Goal: Task Accomplishment & Management: Manage account settings

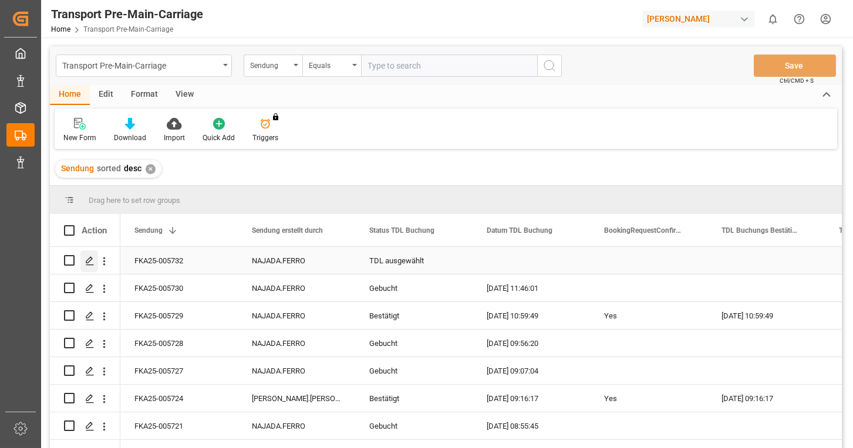
click at [90, 259] on icon "Press SPACE to select this row." at bounding box center [89, 260] width 9 height 9
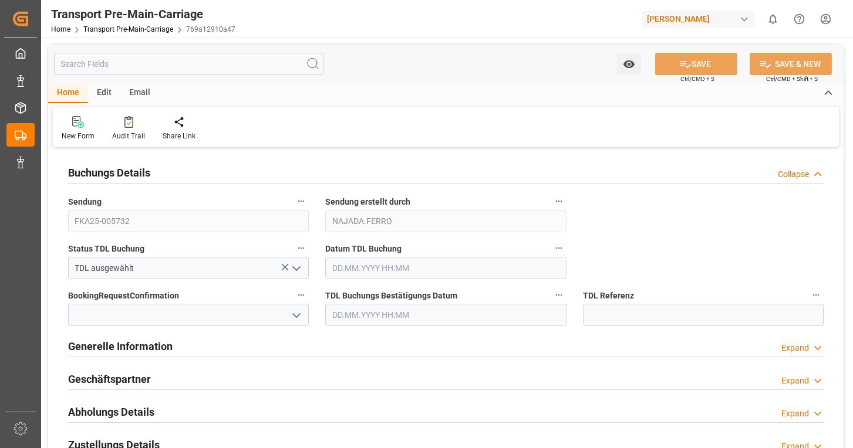
click at [141, 95] on div "Email" at bounding box center [139, 93] width 39 height 20
click at [86, 123] on icon at bounding box center [80, 124] width 16 height 8
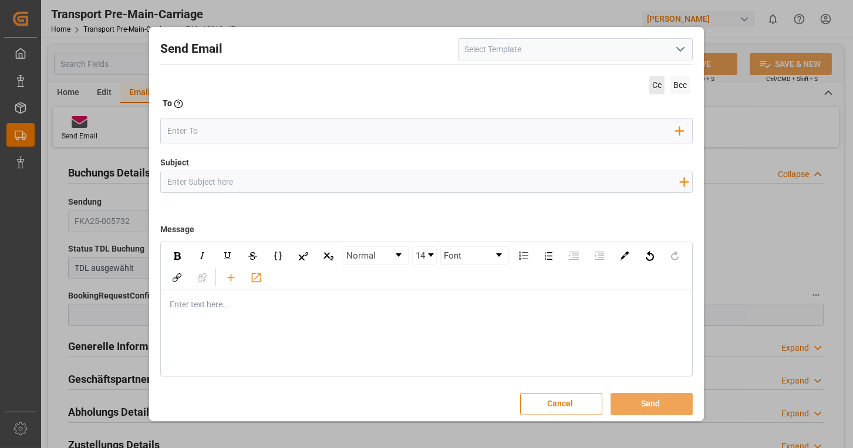
click at [651, 87] on span "Cc" at bounding box center [656, 85] width 15 height 18
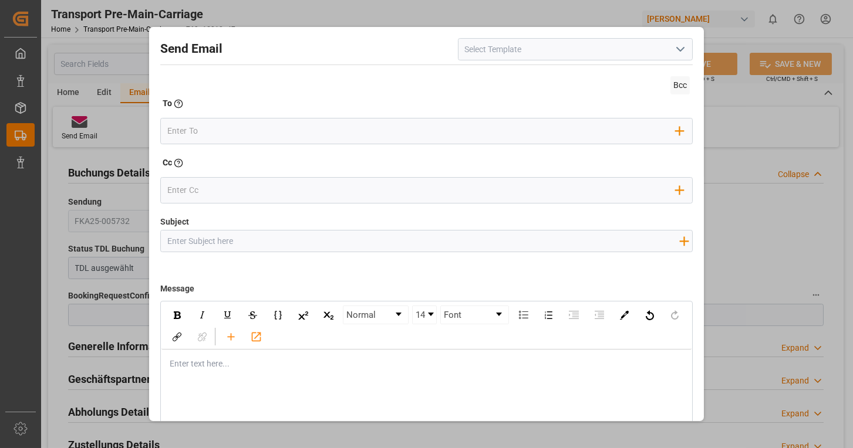
click at [679, 56] on icon "open menu" at bounding box center [680, 49] width 14 height 14
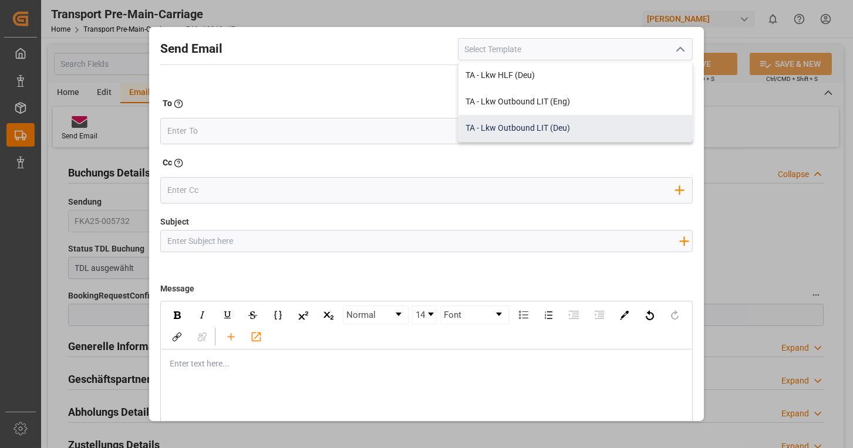
click at [570, 124] on div "TA - Lkw Outbound LIT (Deu)" at bounding box center [575, 128] width 234 height 26
type input "TA - Lkw Outbound LIT (Deu)"
type input "Transportauftrag {{deliveryNumberPremain}} nach {{deliveryAddressPremainCity}},…"
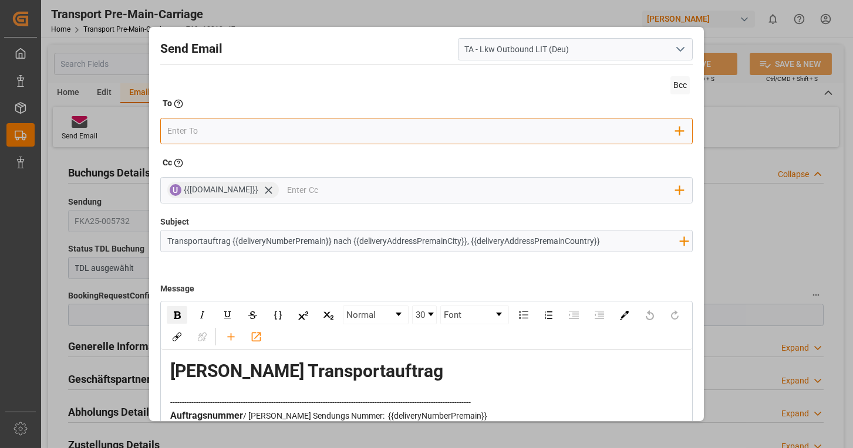
click at [400, 123] on input "email" at bounding box center [421, 132] width 508 height 18
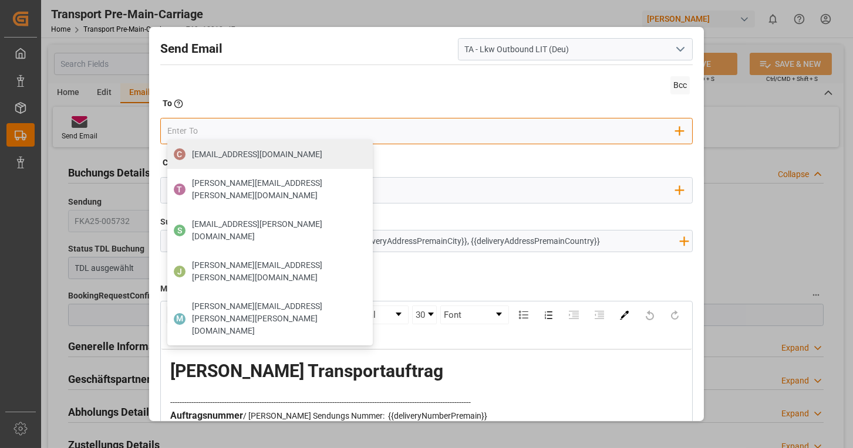
type input "[EMAIL_ADDRESS][DOMAIN_NAME]"
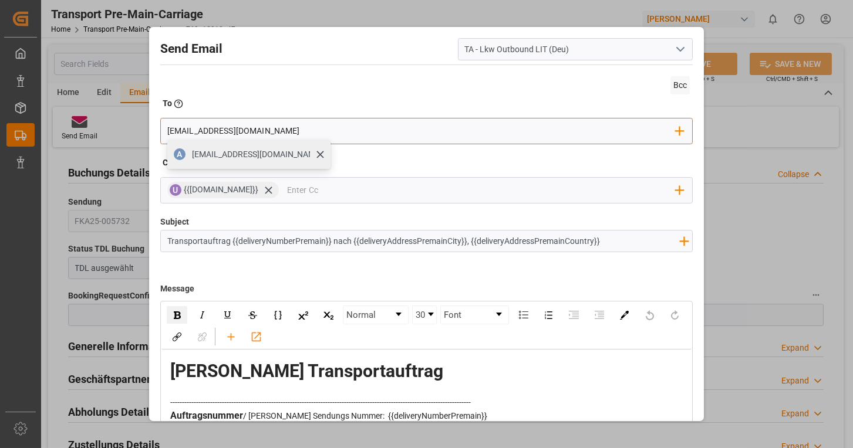
click at [228, 156] on span "[EMAIL_ADDRESS][DOMAIN_NAME]" at bounding box center [257, 154] width 130 height 12
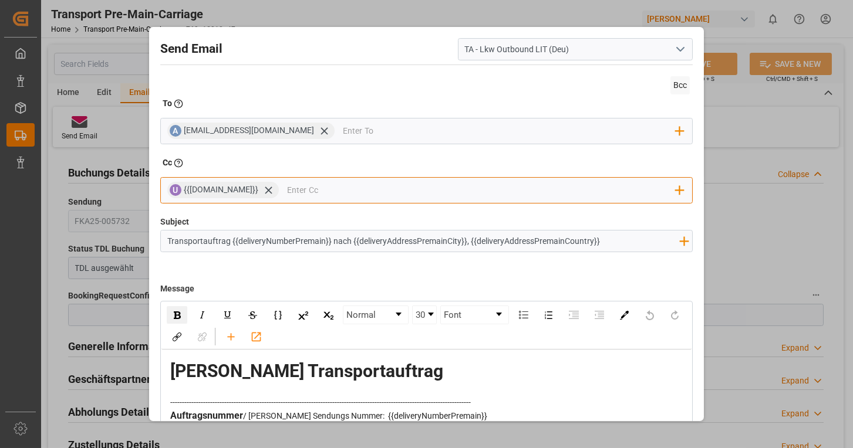
click at [302, 189] on input "email" at bounding box center [481, 191] width 388 height 18
type input "naja"
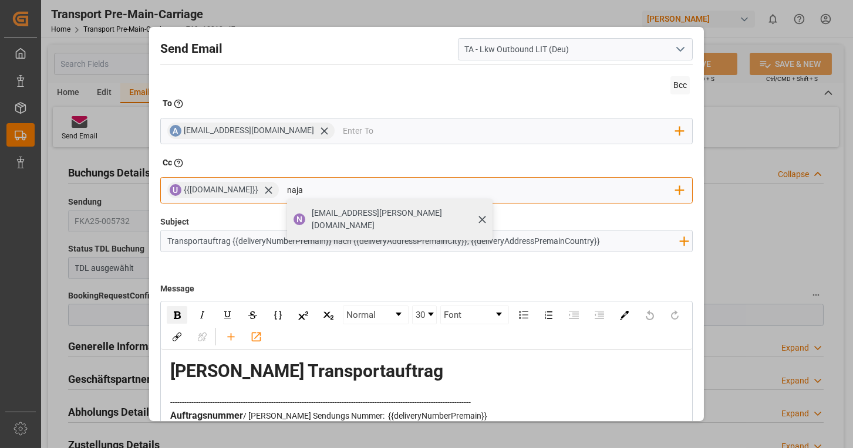
click at [322, 212] on span "[EMAIL_ADDRESS][PERSON_NAME][DOMAIN_NAME]" at bounding box center [398, 219] width 173 height 25
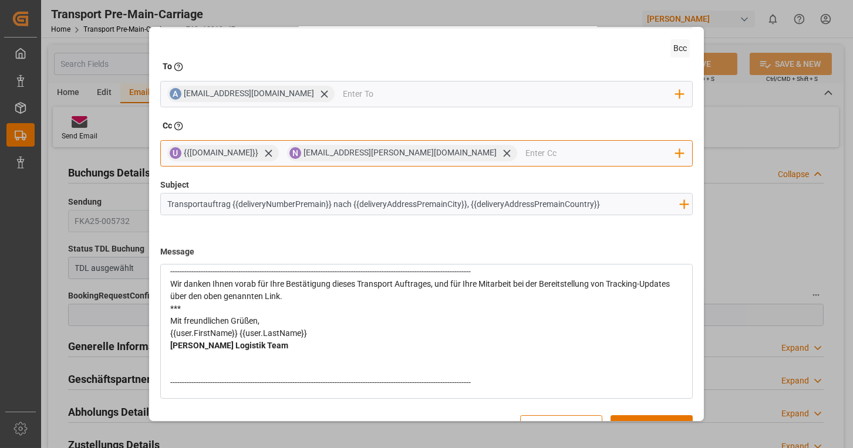
scroll to position [63, 0]
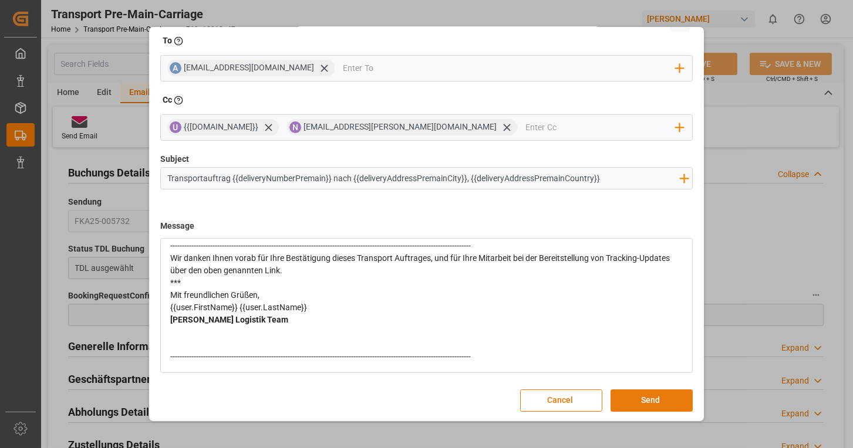
click at [652, 396] on button "Send" at bounding box center [651, 401] width 82 height 22
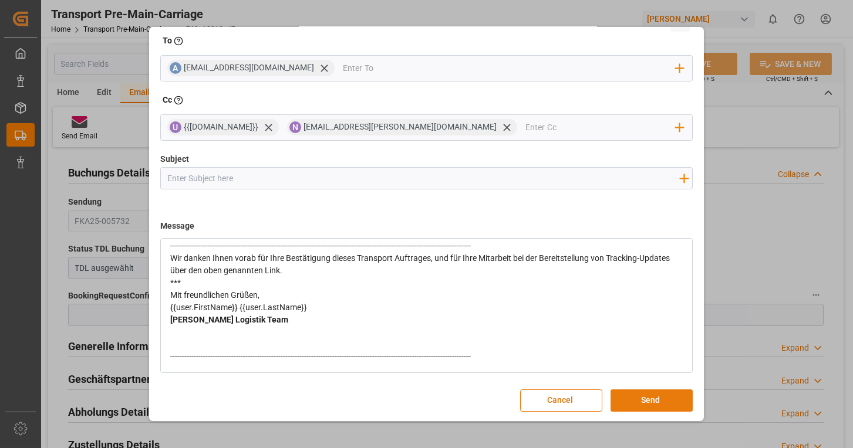
scroll to position [0, 0]
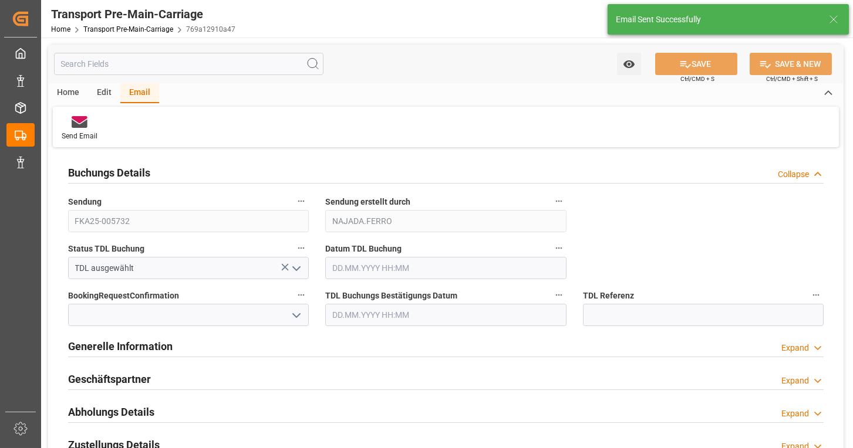
click at [302, 267] on icon "open menu" at bounding box center [296, 269] width 14 height 14
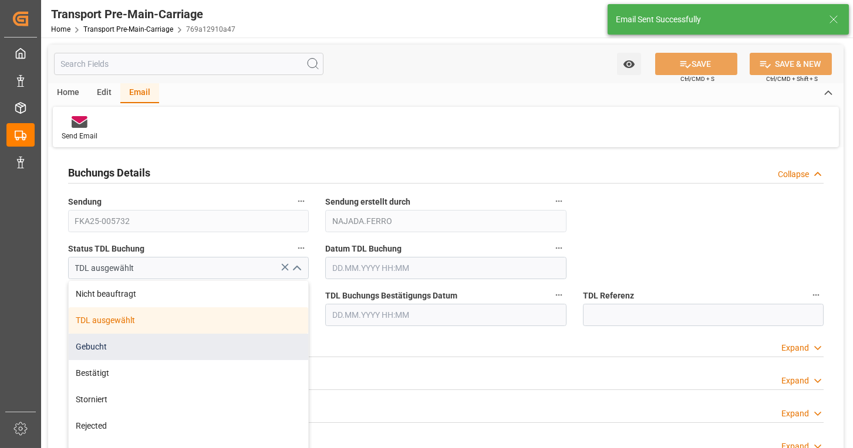
click at [129, 346] on div "Gebucht" at bounding box center [188, 347] width 239 height 26
type input "Gebucht"
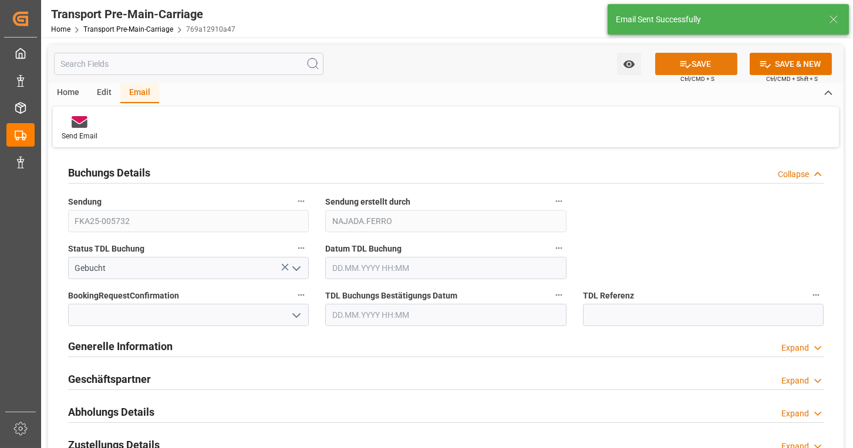
click at [671, 60] on button "SAVE" at bounding box center [696, 64] width 82 height 22
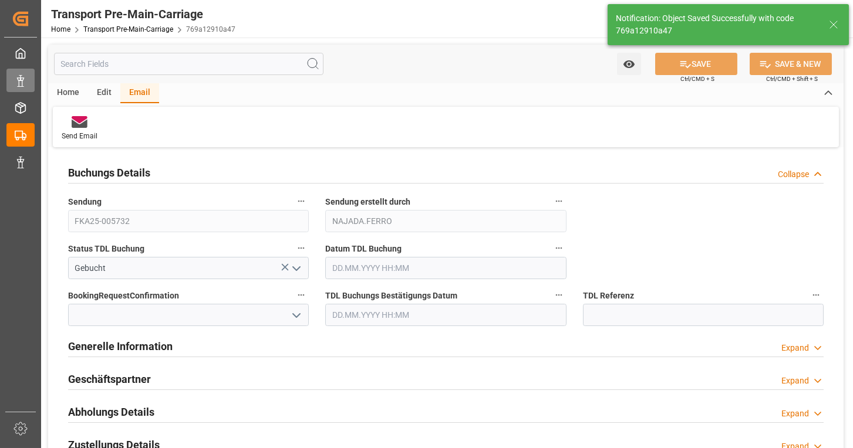
type input "[DATE] 12:07"
